Goal: Find specific page/section: Locate item on page

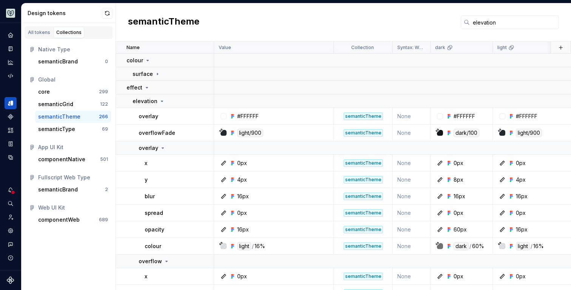
scroll to position [54, 0]
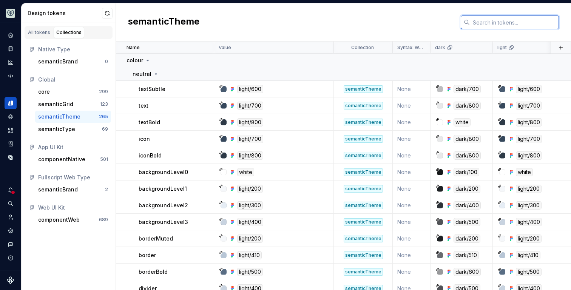
click at [490, 23] on input "text" at bounding box center [514, 22] width 89 height 14
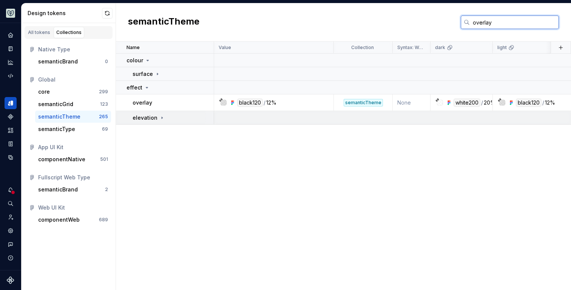
type input "overlay"
click at [162, 117] on icon at bounding box center [162, 118] width 1 height 2
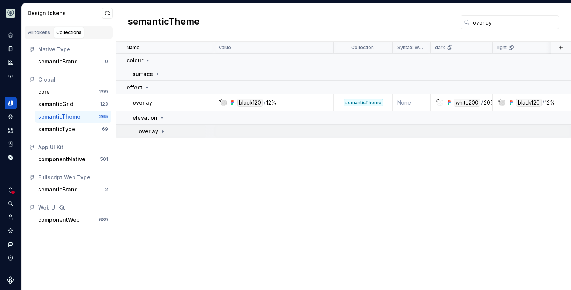
click at [161, 131] on icon at bounding box center [163, 131] width 6 height 6
